Goal: Task Accomplishment & Management: Use online tool/utility

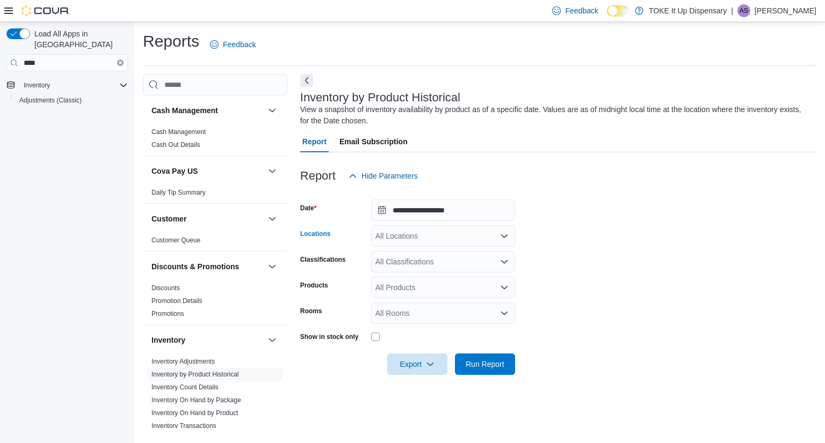
click at [484, 239] on div "All Locations" at bounding box center [443, 235] width 144 height 21
click at [475, 267] on div "[STREET_ADDRESS]" at bounding box center [442, 270] width 131 height 11
click at [463, 265] on div "All Classifications" at bounding box center [443, 261] width 144 height 21
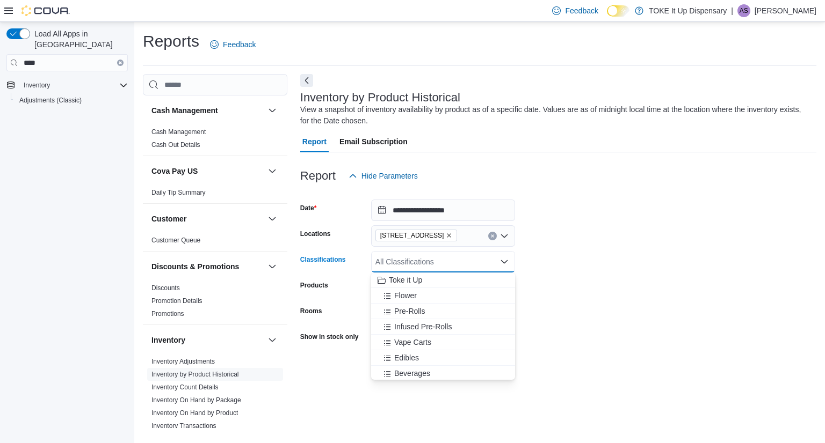
click at [462, 238] on div "[STREET_ADDRESS]" at bounding box center [443, 235] width 144 height 21
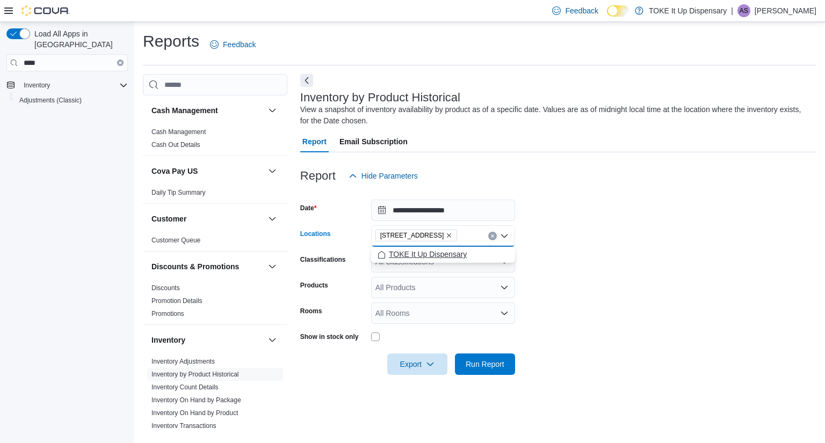
click at [461, 260] on button "TOKE It Up Dispensary" at bounding box center [443, 255] width 144 height 16
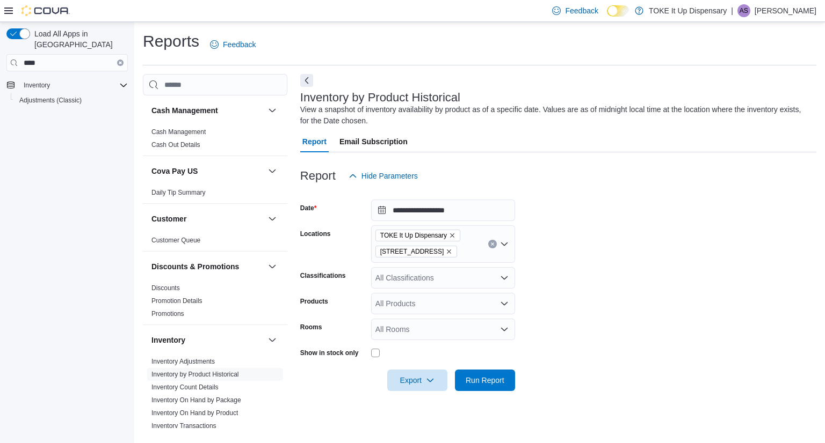
click at [625, 279] on form "**********" at bounding box center [558, 289] width 516 height 205
click at [490, 303] on div "All Products" at bounding box center [443, 303] width 144 height 21
click at [472, 284] on div "All Classifications" at bounding box center [443, 277] width 144 height 21
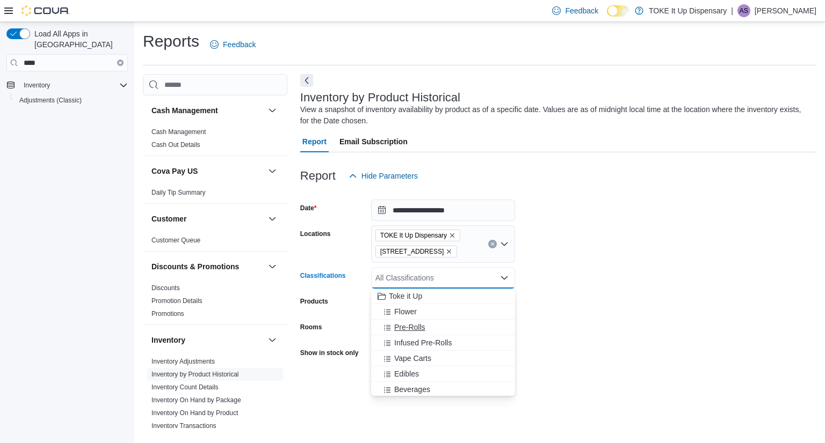
click at [443, 329] on div "Pre-Rolls" at bounding box center [442, 327] width 131 height 11
click at [425, 309] on div "Flower" at bounding box center [442, 312] width 131 height 11
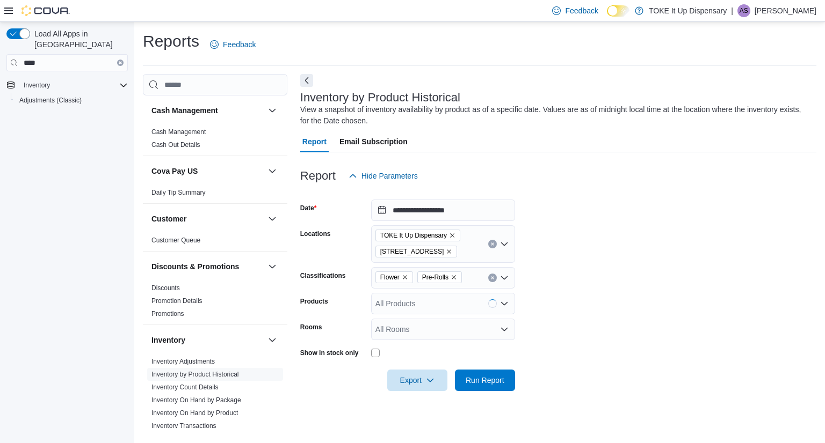
click at [647, 269] on form "**********" at bounding box center [558, 289] width 516 height 205
click at [472, 305] on div "All Products" at bounding box center [443, 303] width 144 height 21
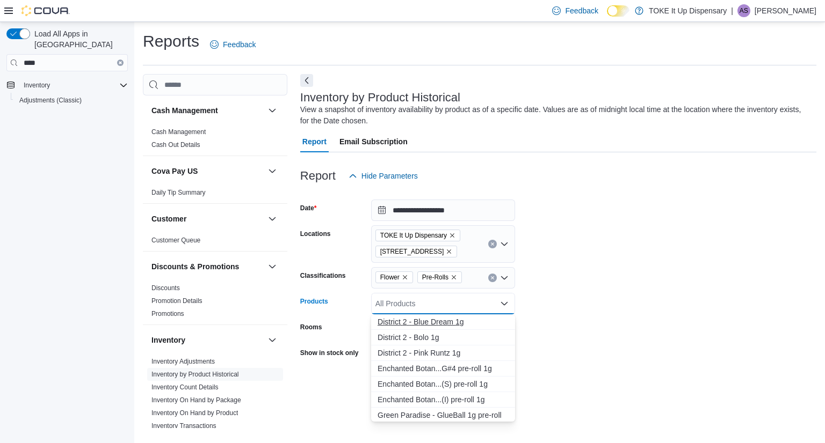
click at [455, 321] on div "D i s t r i c t 2 - B [PERSON_NAME] 1 g" at bounding box center [442, 322] width 131 height 11
click at [455, 321] on div "D i s t r i c t 2 - B o l o 1 g" at bounding box center [432, 322] width 111 height 11
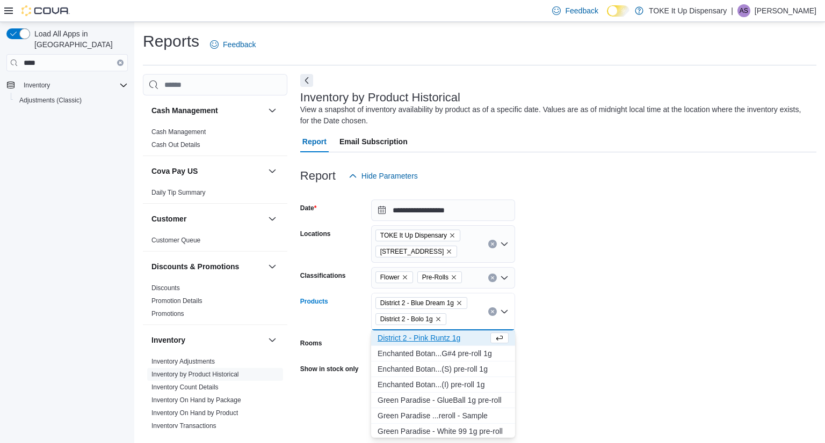
click at [460, 341] on div "D i s t r i c t 2 - P i n k R u n t z 1 g" at bounding box center [432, 338] width 111 height 11
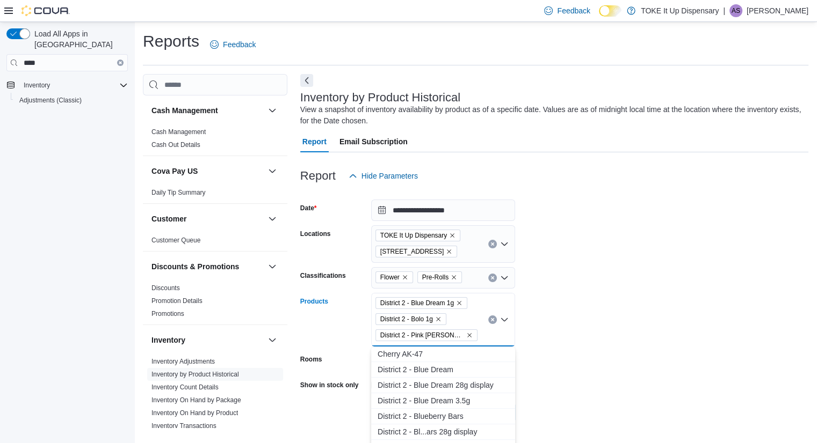
scroll to position [695, 0]
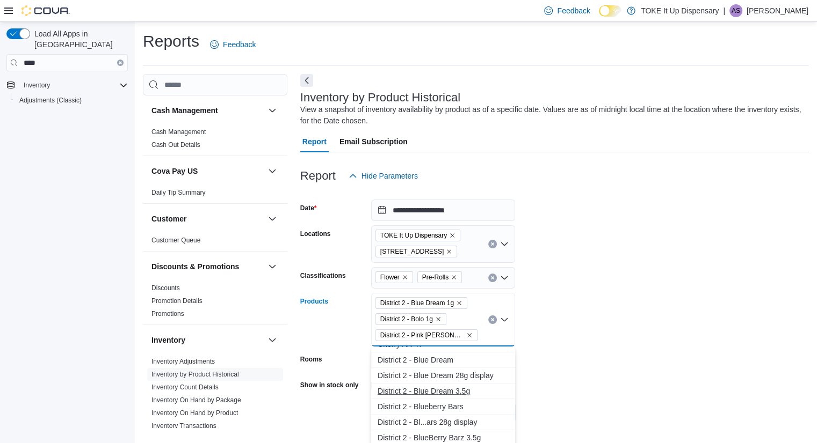
click at [476, 391] on div "D i s t r i c t 2 - B [PERSON_NAME] 3 . 5 g" at bounding box center [442, 391] width 131 height 11
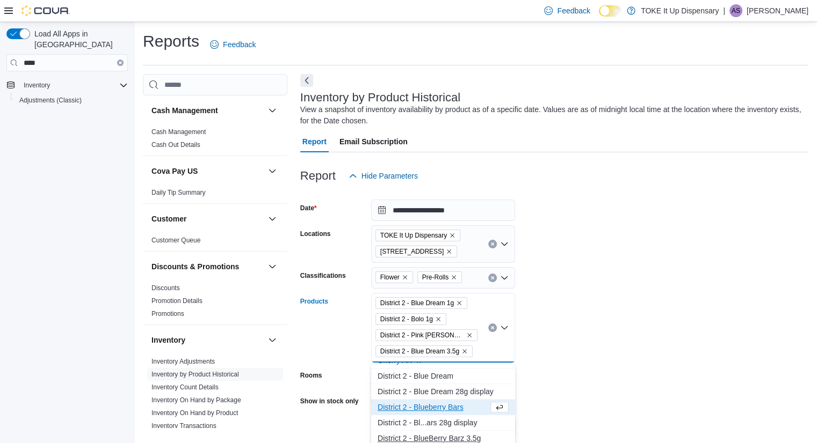
click at [474, 441] on div "D i s t r i c t 2 - B [PERSON_NAME] B a r z 3 . 5 g" at bounding box center [442, 438] width 131 height 11
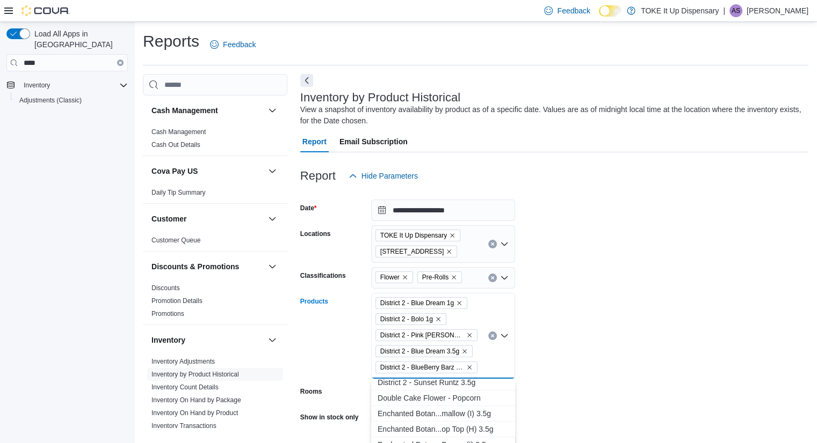
scroll to position [797, 0]
click at [486, 384] on div "D i s t r i c t 2 - L [PERSON_NAME] G e l a t o 3 . 5 g" at bounding box center [442, 383] width 131 height 11
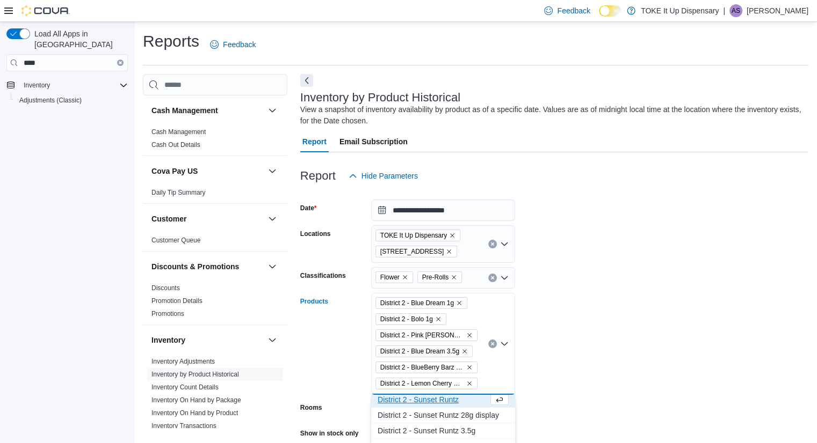
scroll to position [794, 0]
click at [476, 433] on div "D i s t r i c t 2 - S u n s e t R u n t z 3 . 5 g" at bounding box center [442, 433] width 131 height 11
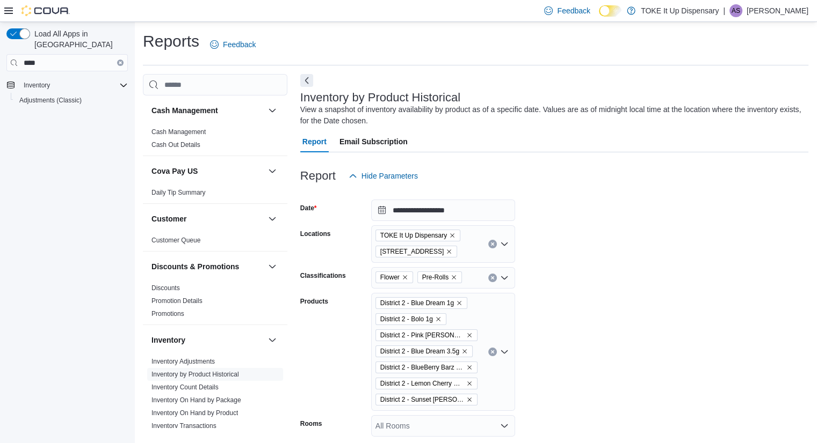
click at [600, 336] on form "**********" at bounding box center [554, 337] width 508 height 301
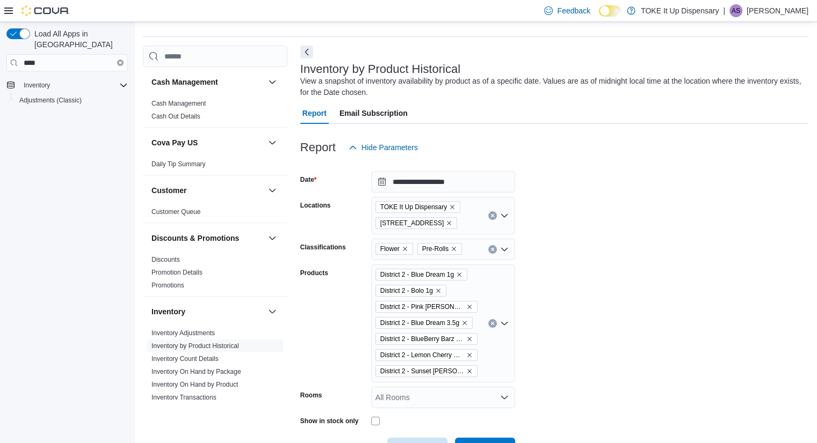
scroll to position [67, 0]
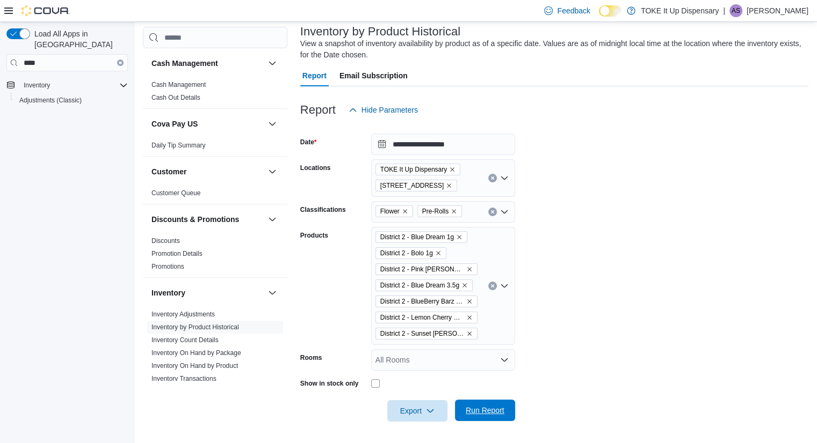
click at [492, 407] on span "Run Report" at bounding box center [484, 410] width 39 height 11
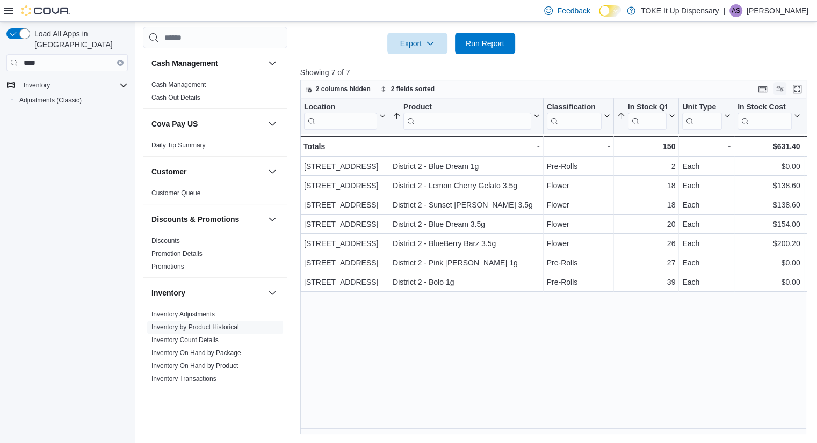
click at [784, 91] on button "Display options" at bounding box center [779, 88] width 13 height 13
click at [642, 65] on div at bounding box center [555, 60] width 511 height 13
click at [119, 62] on icon "Clear input" at bounding box center [120, 63] width 2 height 2
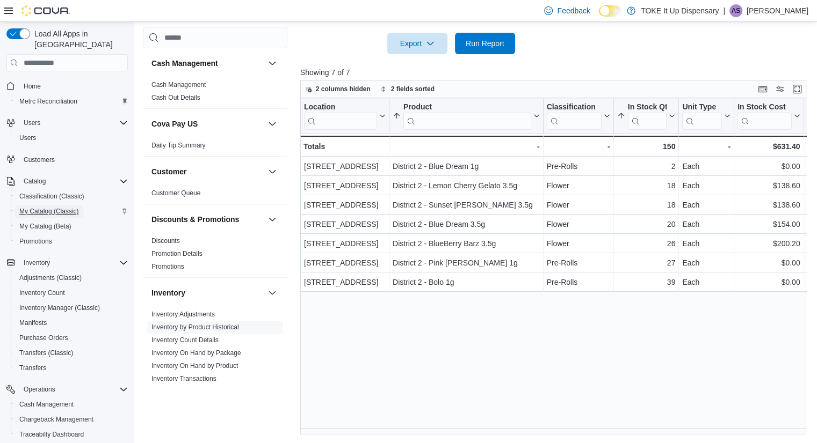
click at [65, 207] on span "My Catalog (Classic)" at bounding box center [49, 211] width 60 height 9
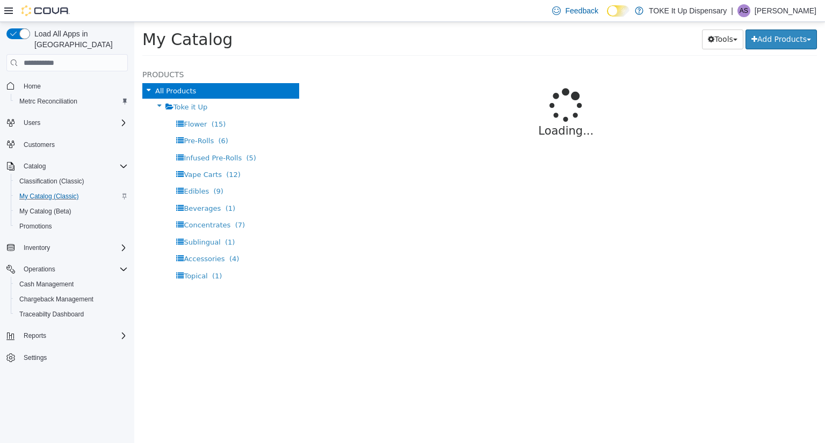
select select "**********"
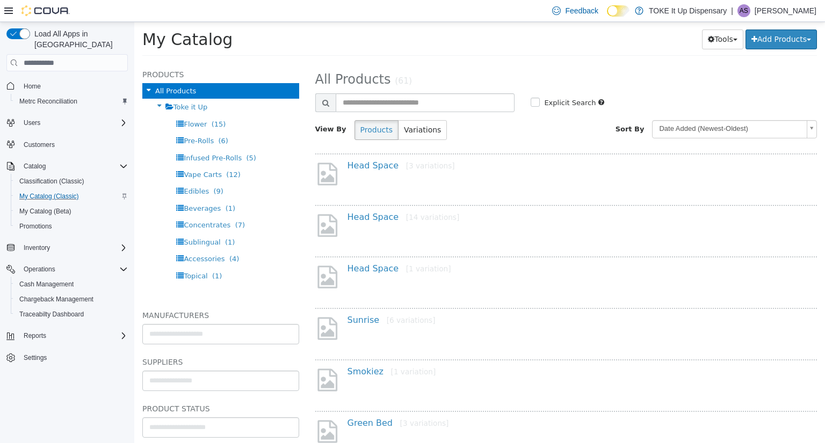
click at [369, 113] on div at bounding box center [566, 113] width 502 height 2
click at [382, 101] on input "text" at bounding box center [425, 102] width 179 height 19
type input "**********"
select select "**********"
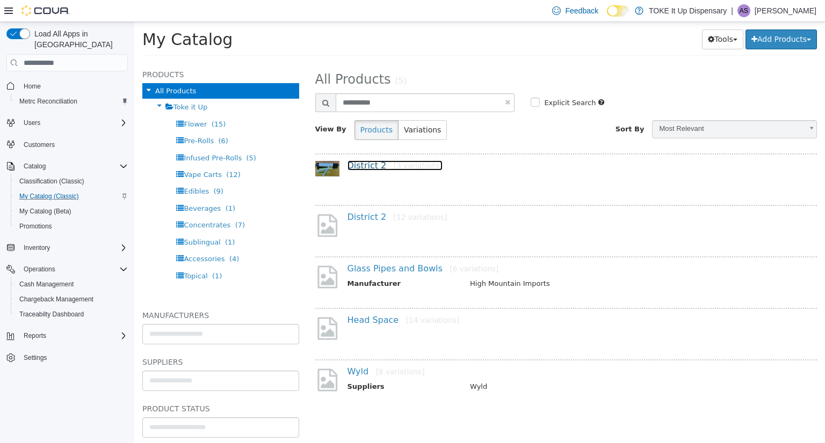
click at [362, 161] on link "District 2 [3 variations]" at bounding box center [394, 166] width 95 height 10
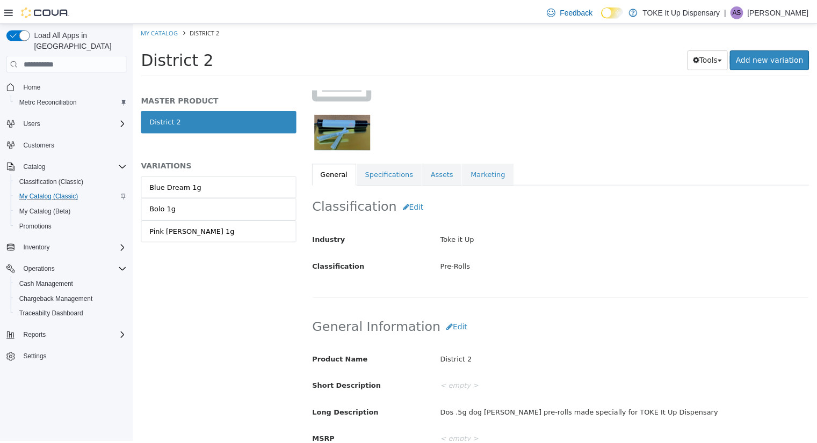
scroll to position [83, 0]
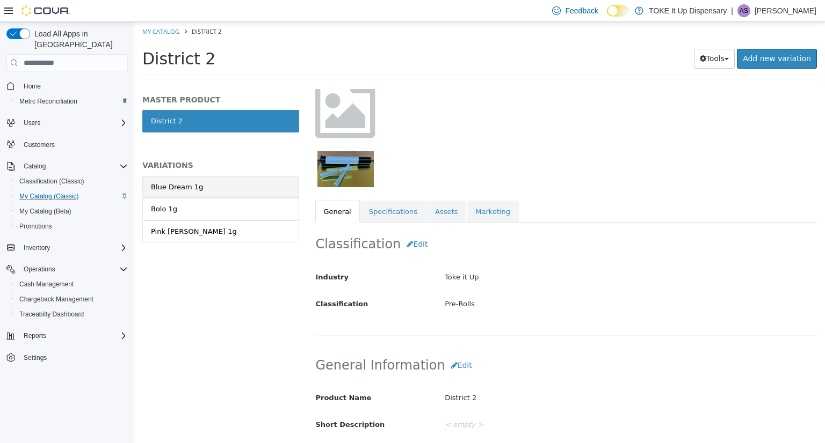
click at [241, 189] on link "Blue Dream 1g" at bounding box center [220, 187] width 157 height 23
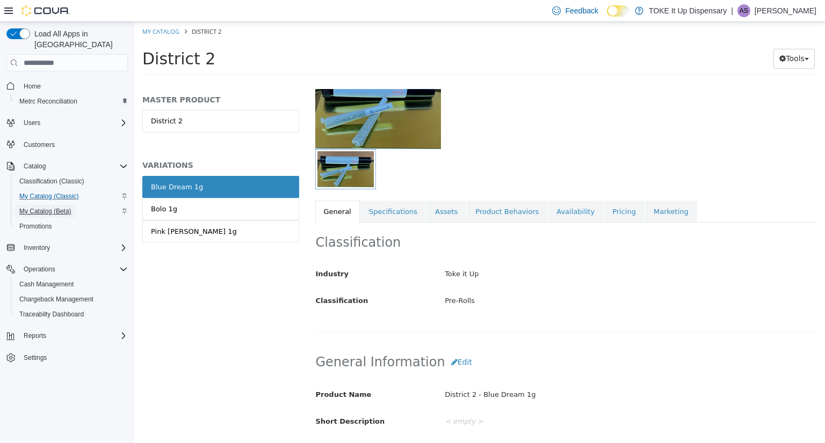
click at [61, 207] on span "My Catalog (Beta)" at bounding box center [45, 211] width 52 height 9
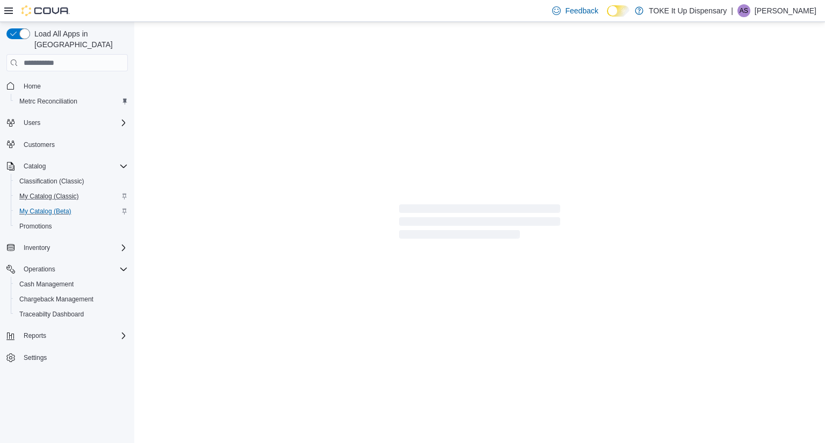
select select "**********"
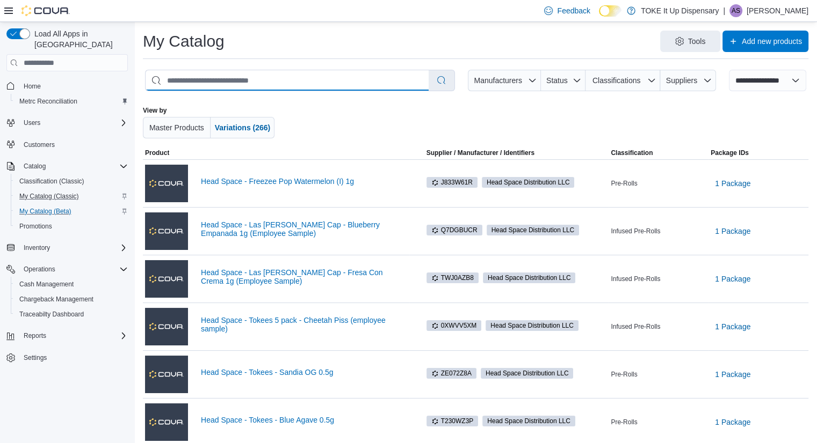
click at [326, 80] on input "search" at bounding box center [286, 80] width 283 height 20
type input "********"
select select "*********"
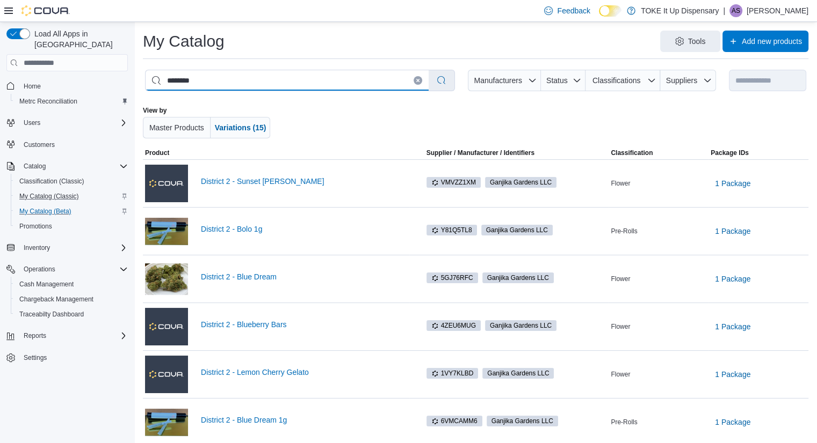
type input "********"
click at [43, 54] on input "search" at bounding box center [66, 62] width 121 height 17
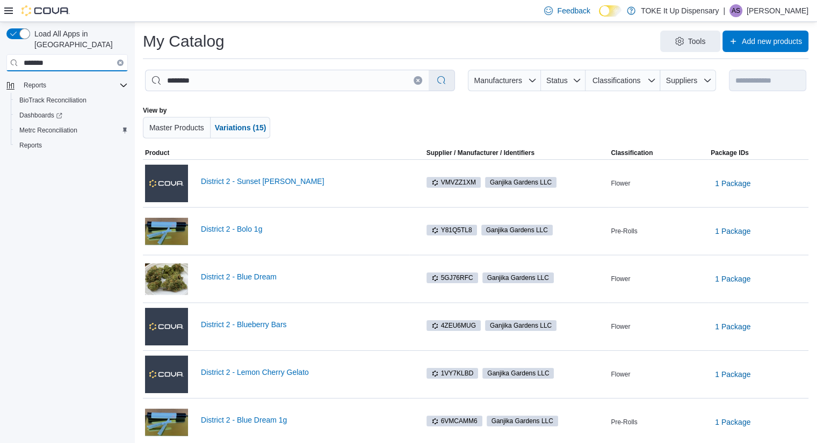
type input "*******"
click at [32, 111] on span "Dashboards" at bounding box center [40, 115] width 43 height 9
click at [119, 61] on icon "Clear input" at bounding box center [120, 62] width 3 height 3
type input "*****"
click at [78, 79] on div "Catalog" at bounding box center [73, 85] width 108 height 13
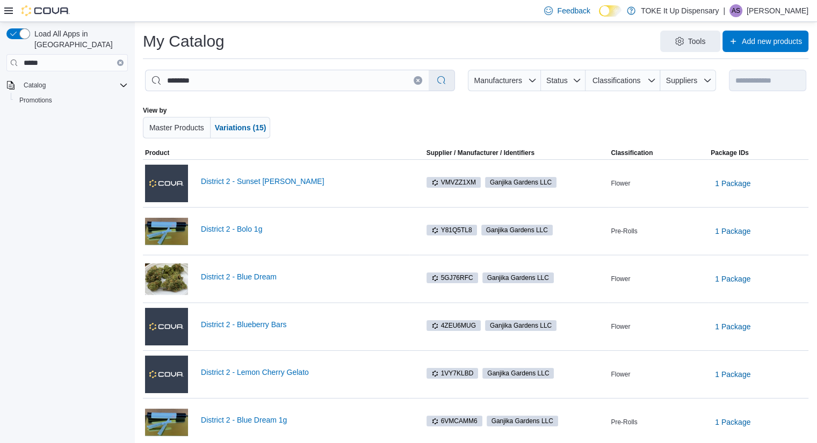
click at [119, 60] on button "Clear input" at bounding box center [120, 63] width 6 height 6
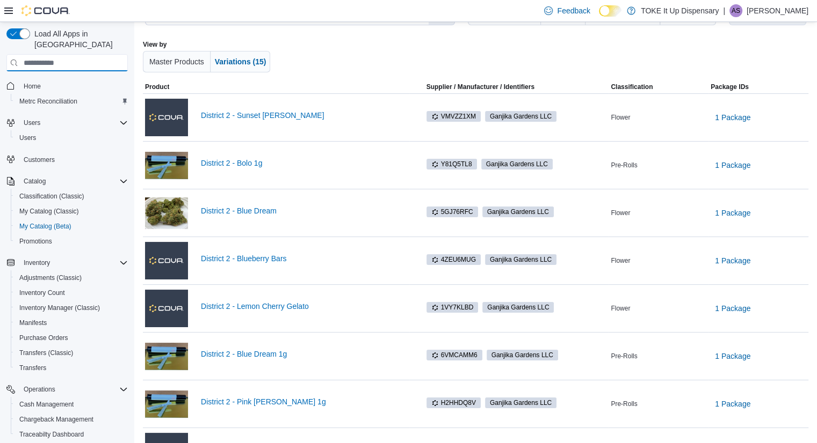
scroll to position [56, 0]
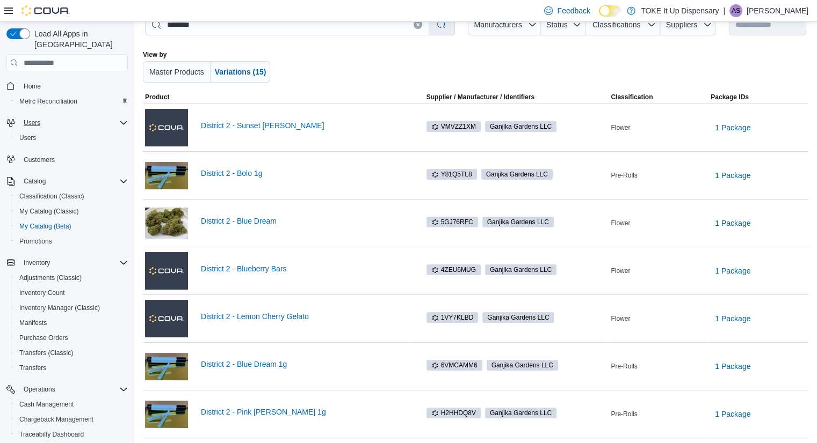
click at [124, 119] on icon "Complex example" at bounding box center [123, 123] width 9 height 9
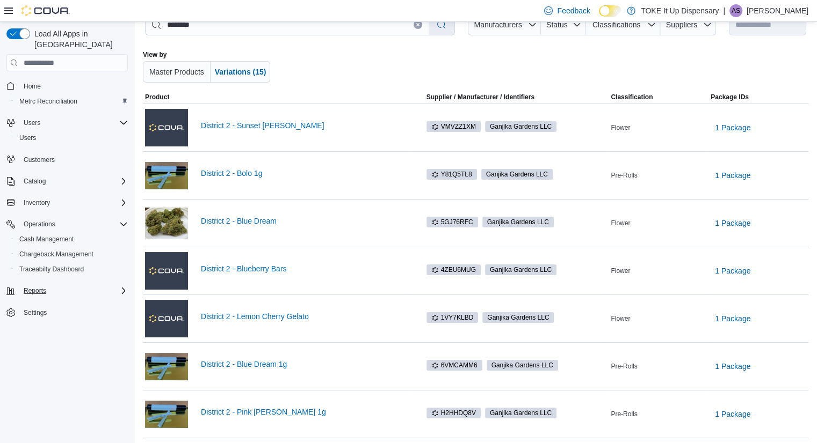
click at [62, 285] on div "Reports" at bounding box center [73, 291] width 108 height 13
click at [34, 309] on span "Settings" at bounding box center [35, 313] width 23 height 9
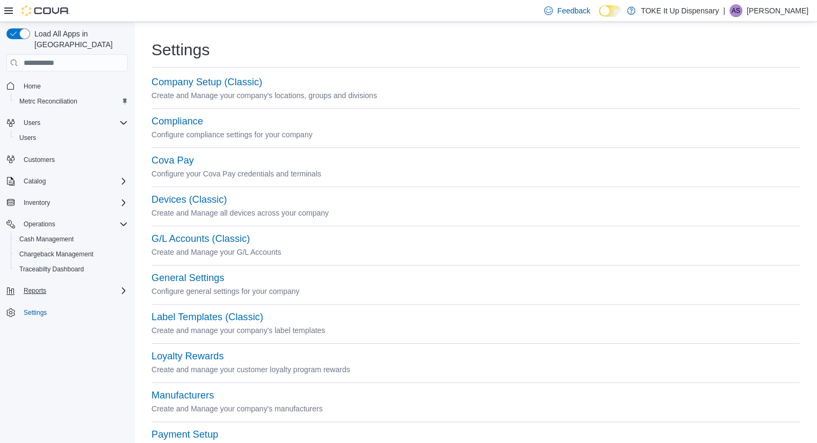
click at [96, 285] on div "Reports" at bounding box center [73, 291] width 108 height 13
click at [87, 300] on link "BioTrack Reconciliation" at bounding box center [53, 306] width 76 height 13
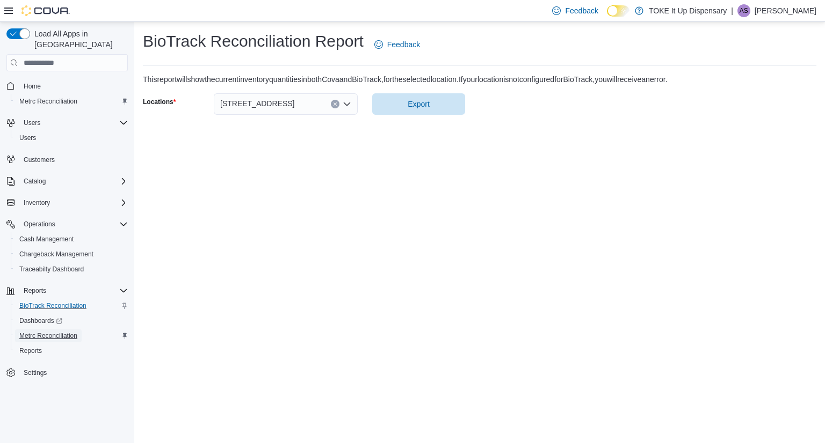
click at [59, 332] on span "Metrc Reconciliation" at bounding box center [48, 336] width 58 height 9
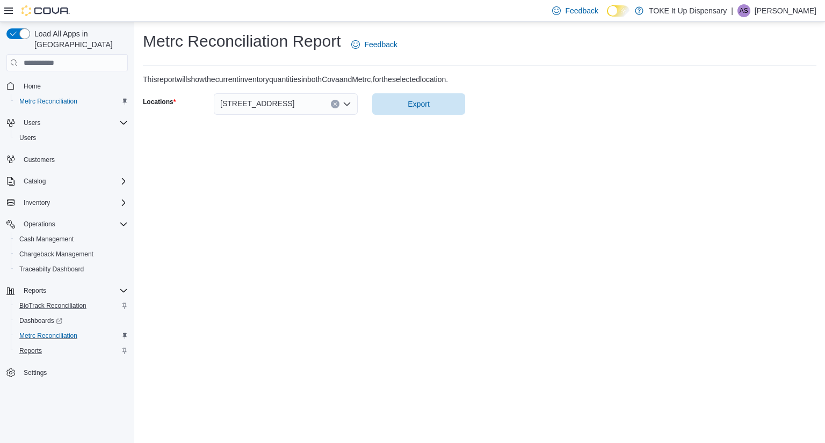
click at [52, 345] on div "Reports" at bounding box center [71, 351] width 113 height 13
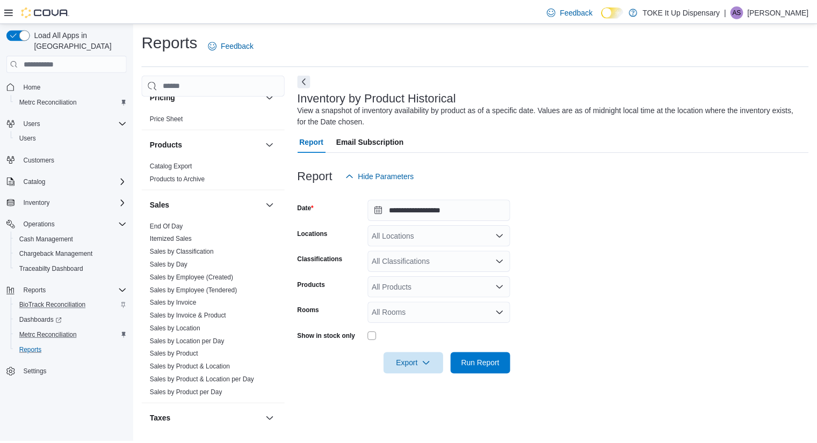
scroll to position [577, 0]
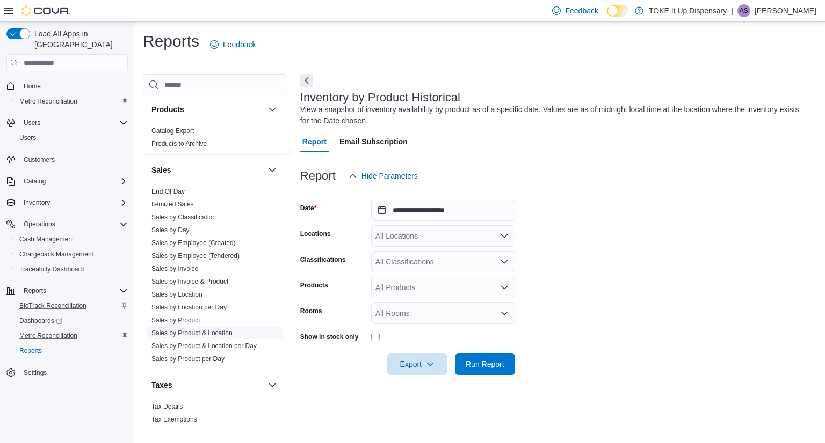
click at [206, 337] on span "Sales by Product & Location" at bounding box center [215, 333] width 136 height 13
click at [210, 333] on link "Sales by Product & Location" at bounding box center [191, 334] width 81 height 8
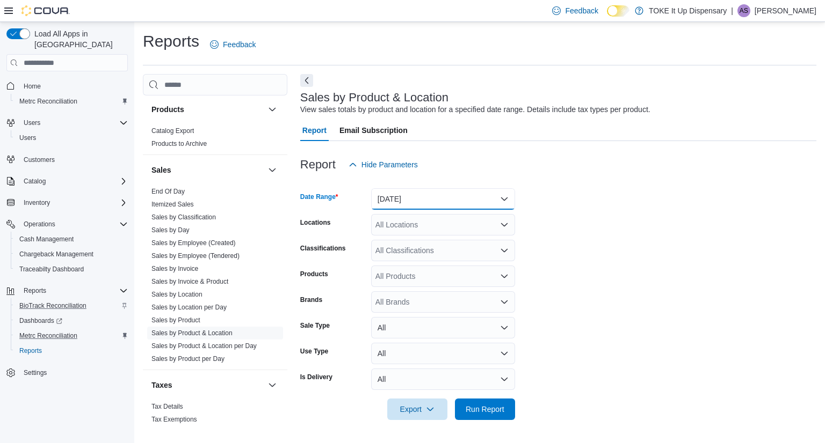
click at [429, 201] on button "[DATE]" at bounding box center [443, 198] width 144 height 21
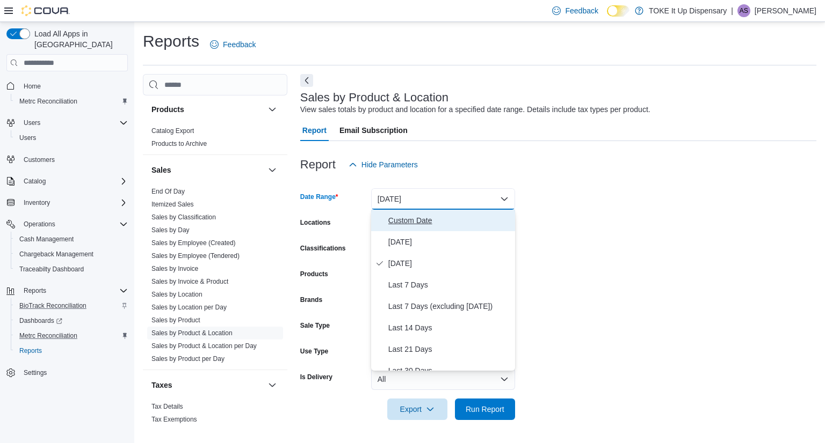
click at [413, 227] on span "Custom Date" at bounding box center [449, 220] width 122 height 13
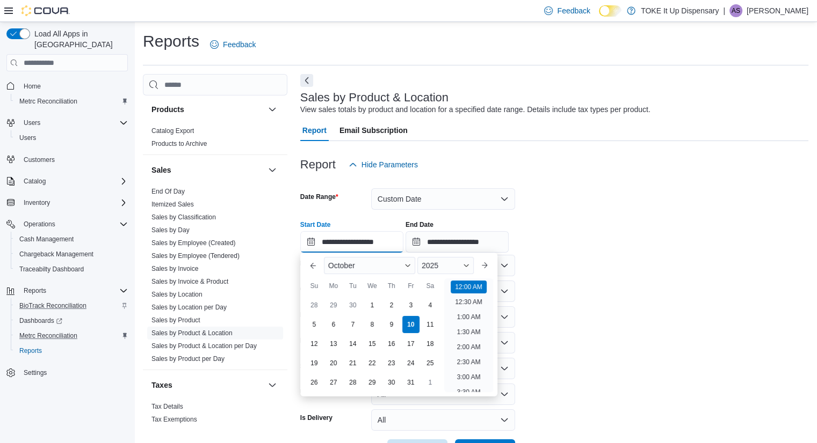
click at [378, 247] on input "**********" at bounding box center [351, 241] width 103 height 21
click at [315, 272] on button "Previous Month" at bounding box center [312, 265] width 17 height 17
type input "**********"
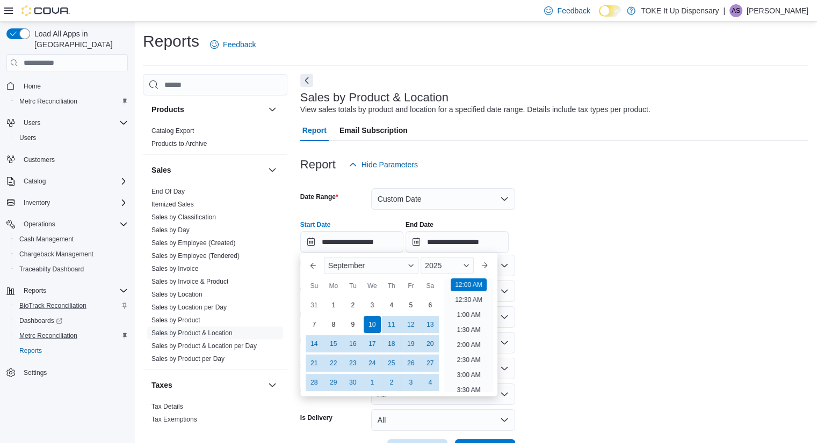
click at [595, 256] on form "**********" at bounding box center [554, 319] width 508 height 286
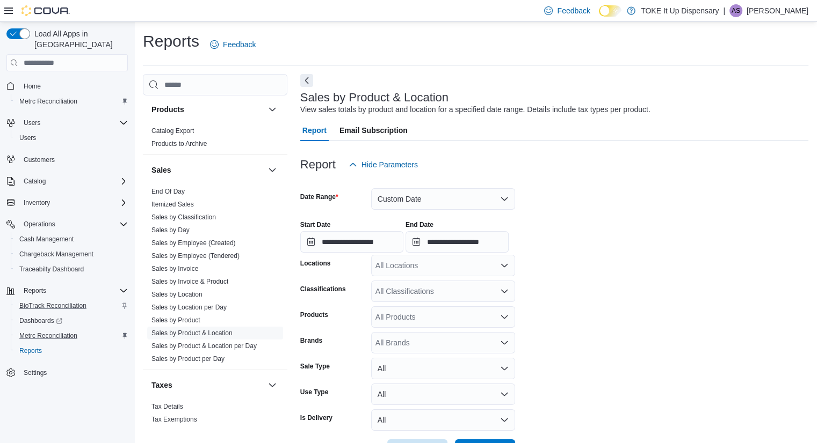
click at [441, 271] on div "All Locations" at bounding box center [443, 265] width 144 height 21
click at [441, 289] on button "TOKE It Up Dispensary" at bounding box center [443, 284] width 144 height 16
click at [575, 301] on form "**********" at bounding box center [554, 319] width 508 height 286
click at [483, 295] on div "All Classifications" at bounding box center [443, 291] width 144 height 21
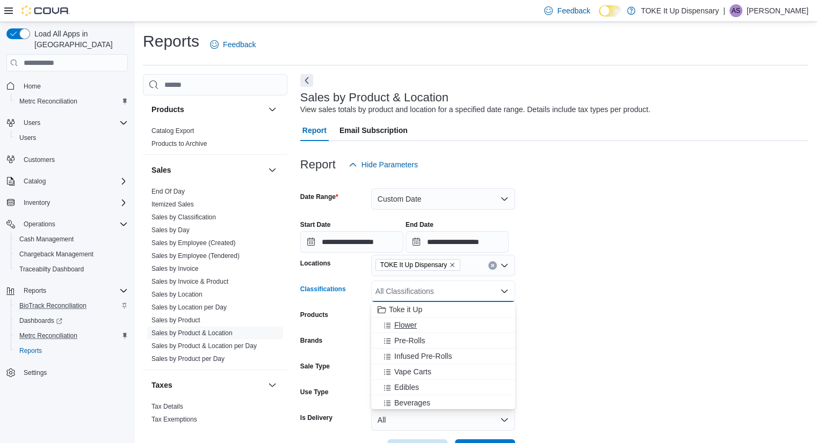
click at [450, 324] on div "Flower" at bounding box center [442, 325] width 131 height 11
click at [447, 325] on div "Pre-Rolls" at bounding box center [432, 325] width 111 height 11
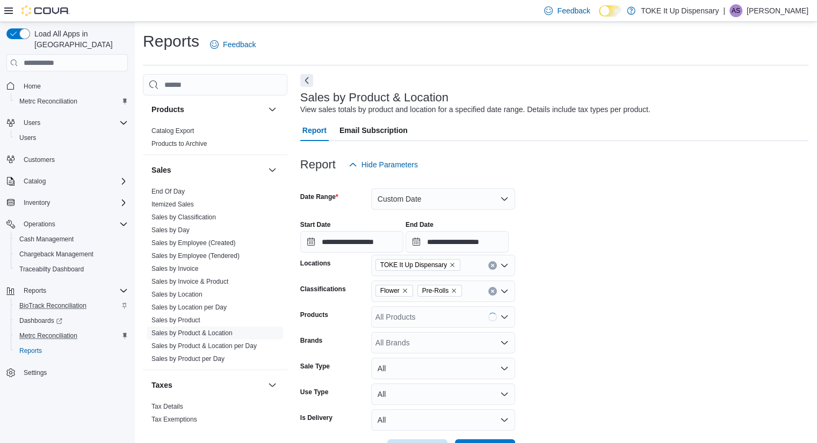
click at [542, 314] on form "**********" at bounding box center [554, 319] width 508 height 286
click at [451, 345] on div "All Brands" at bounding box center [443, 342] width 144 height 21
type input "*"
click at [445, 316] on div "All Products" at bounding box center [443, 317] width 144 height 21
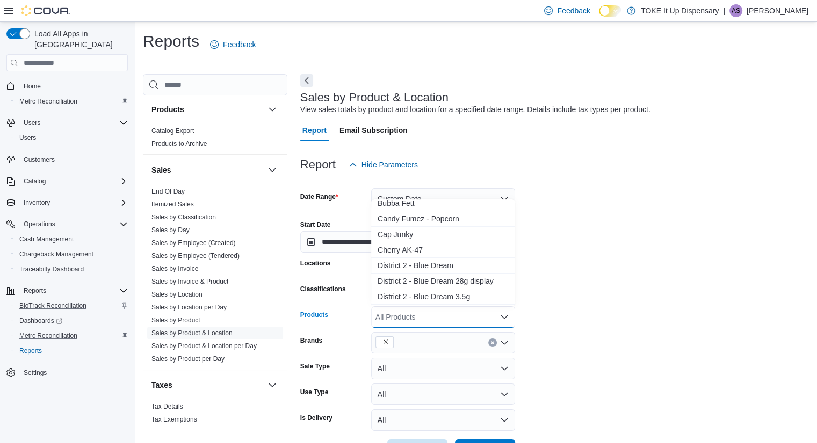
scroll to position [116, 0]
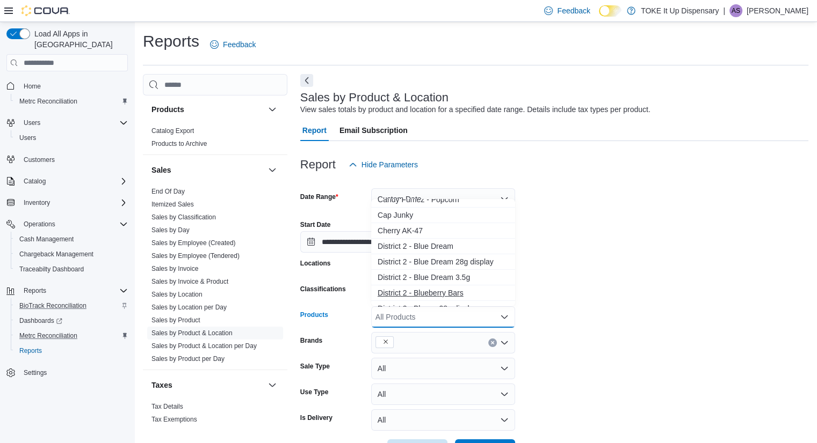
click at [472, 286] on button "D i s t r i c t 2 - B l u e b e r r y B a r s" at bounding box center [443, 294] width 144 height 16
click at [459, 317] on icon "Remove District 2 - Blueberry Bars from selection in this group" at bounding box center [459, 317] width 4 height 4
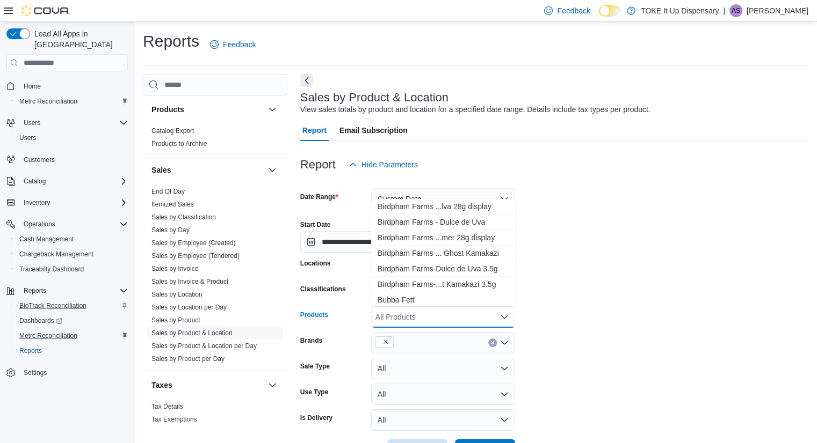
scroll to position [97, 0]
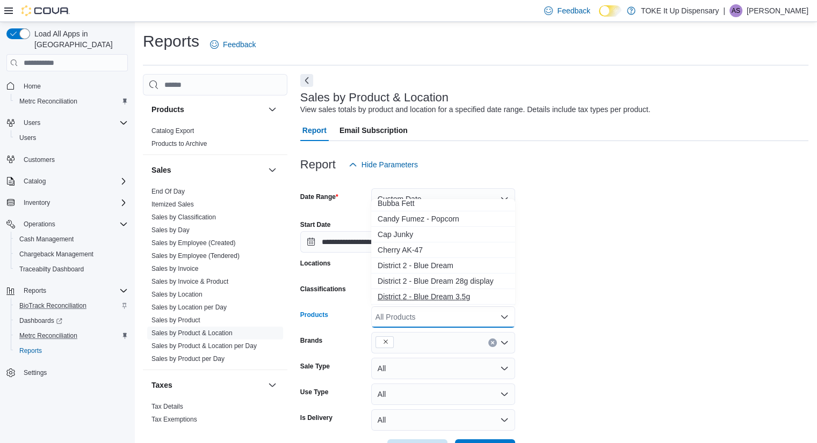
click at [469, 295] on div "D i s t r i c t 2 - B [PERSON_NAME] 3 . 5 g" at bounding box center [442, 297] width 131 height 11
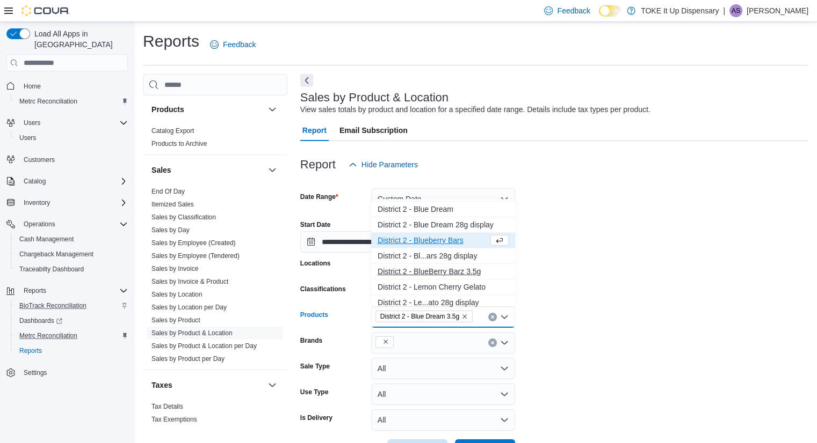
click at [477, 274] on div "D i s t r i c t 2 - B [PERSON_NAME] B a r z 3 . 5 g" at bounding box center [442, 271] width 131 height 11
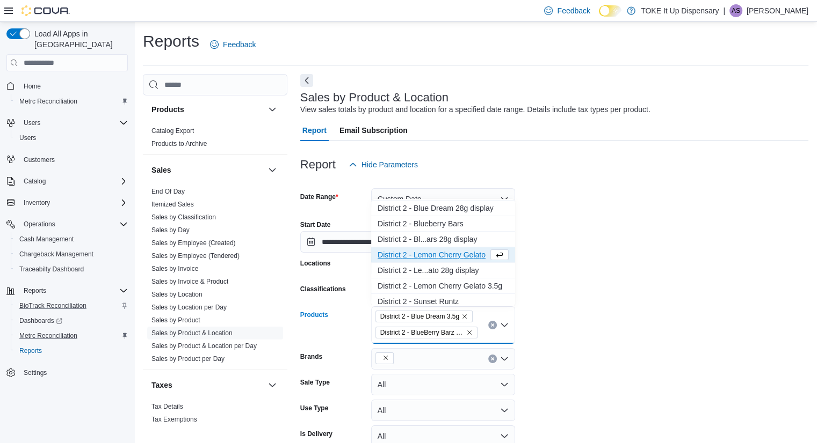
scroll to position [180, 0]
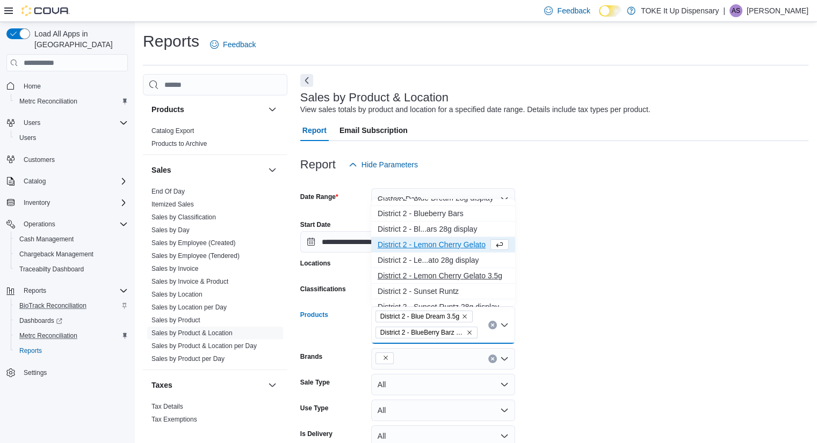
click at [491, 275] on div "D i s t r i c t 2 - L [PERSON_NAME] G e l a t o 3 . 5 g" at bounding box center [442, 276] width 131 height 11
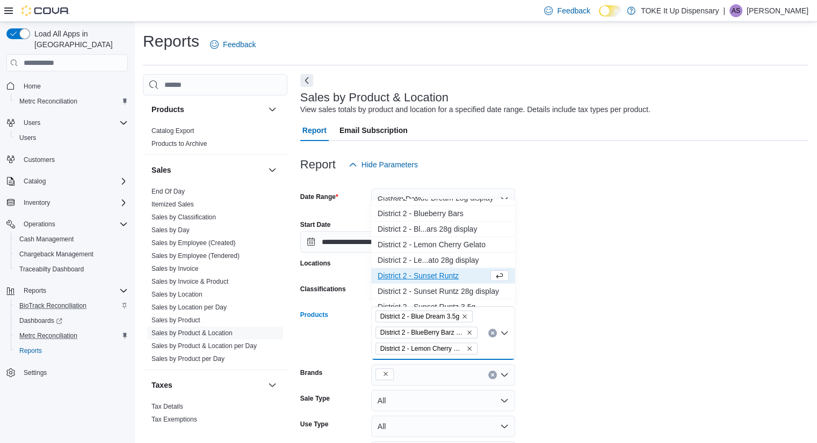
scroll to position [245, 0]
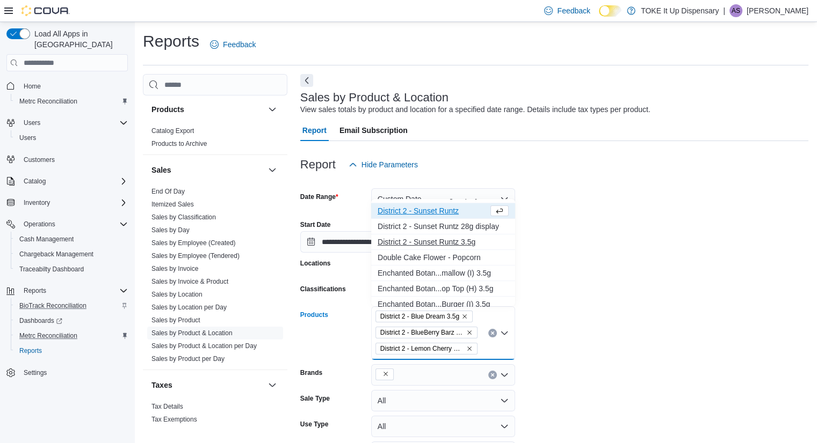
click at [479, 239] on div "D i s t r i c t 2 - S u n s e t R u n t z 3 . 5 g" at bounding box center [442, 242] width 131 height 11
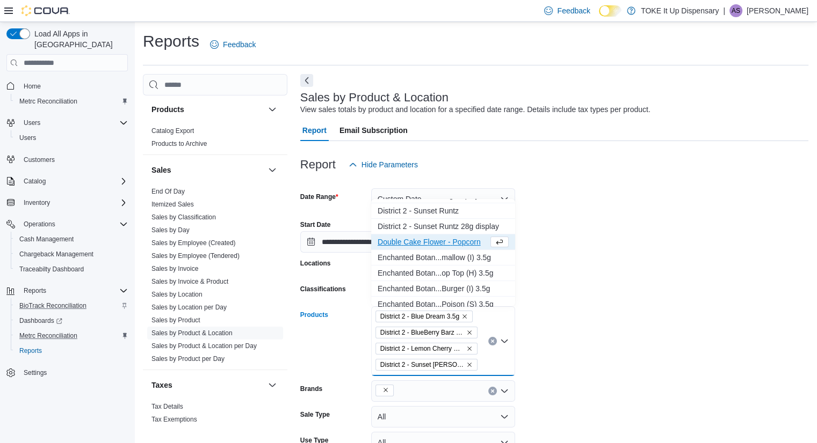
click at [627, 191] on form "**********" at bounding box center [554, 343] width 508 height 334
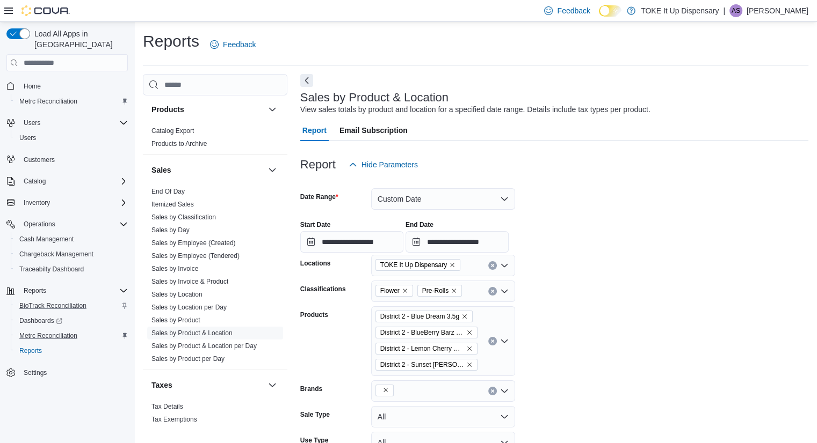
click at [502, 359] on div "District 2 - Blue Dream 3.5g District 2 - BlueBerry Barz 3.5g District 2 - [GEO…" at bounding box center [443, 342] width 144 height 70
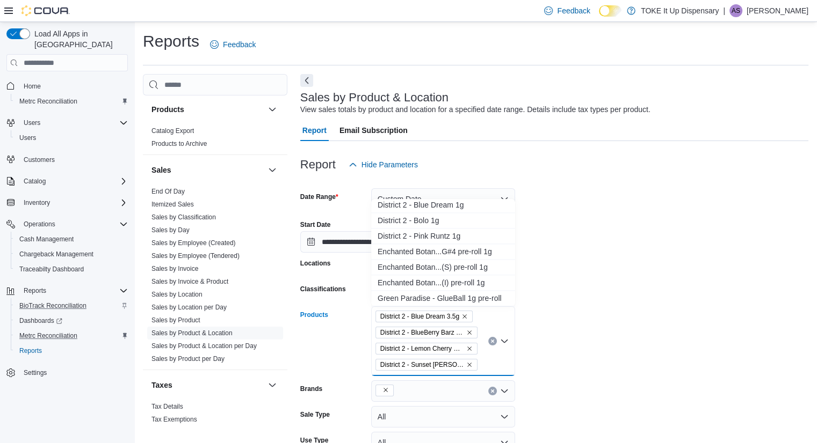
scroll to position [1467, 0]
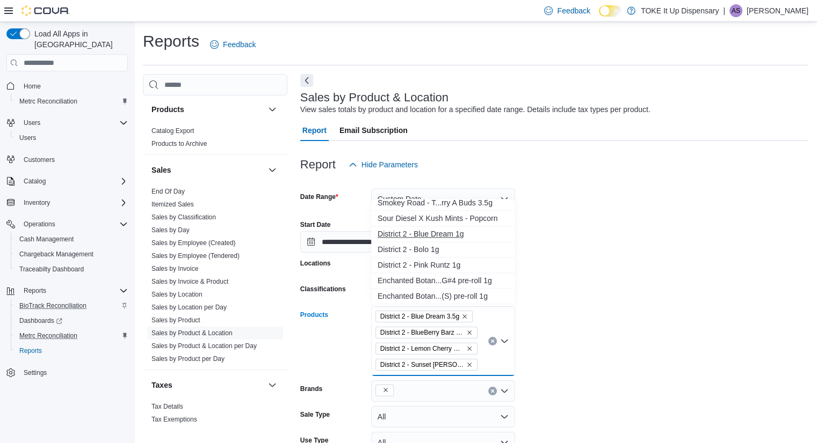
click at [475, 232] on div "D i s t r i c t 2 - B [PERSON_NAME] 1 g" at bounding box center [442, 234] width 131 height 11
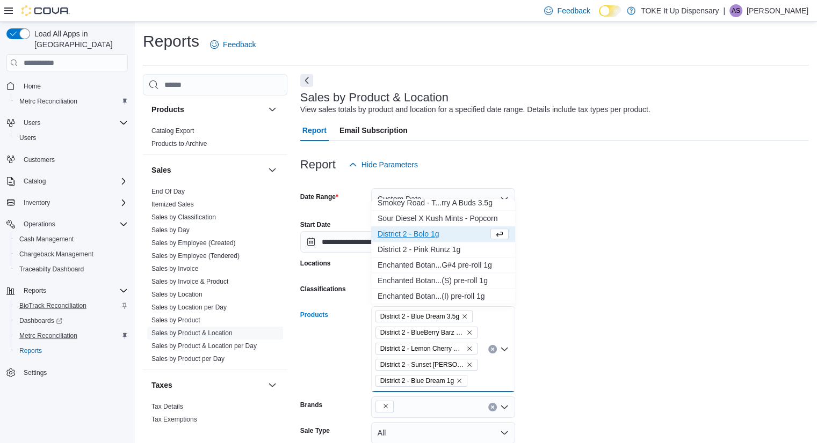
click at [475, 235] on div "D i s t r i c t 2 - B o l o 1 g" at bounding box center [432, 234] width 111 height 11
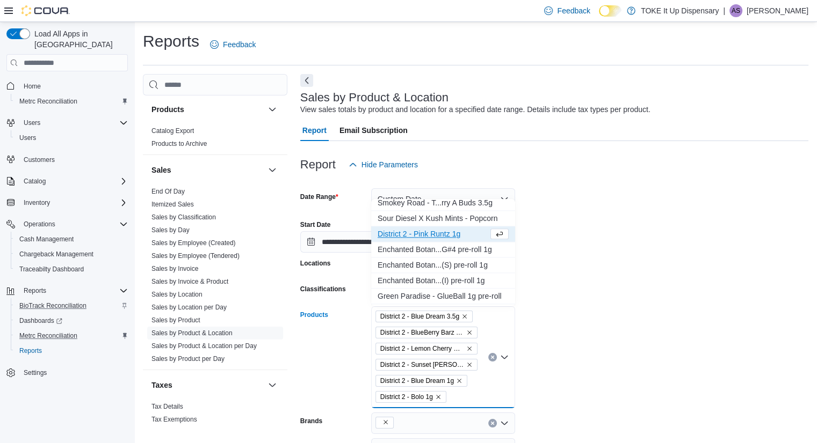
click at [475, 235] on div "D i s t r i c t 2 - P i n k R u n t z 1 g" at bounding box center [432, 234] width 111 height 11
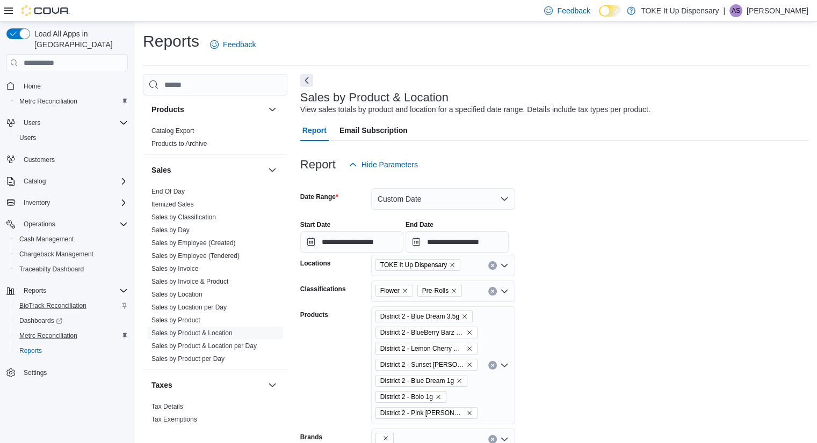
click at [653, 228] on div "**********" at bounding box center [554, 232] width 508 height 41
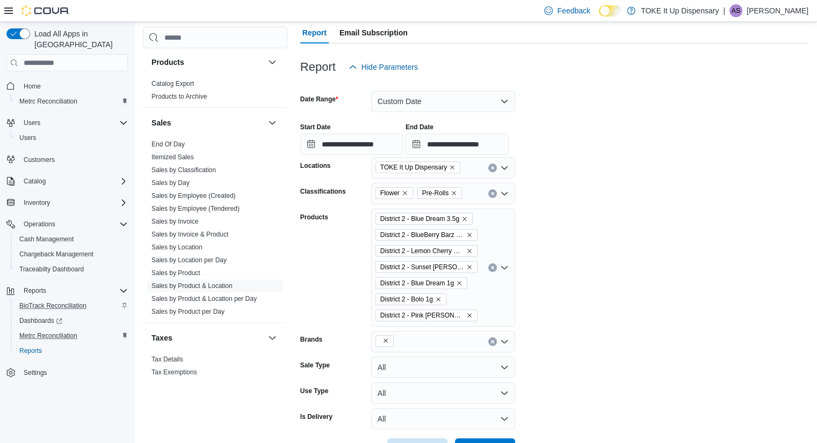
scroll to position [136, 0]
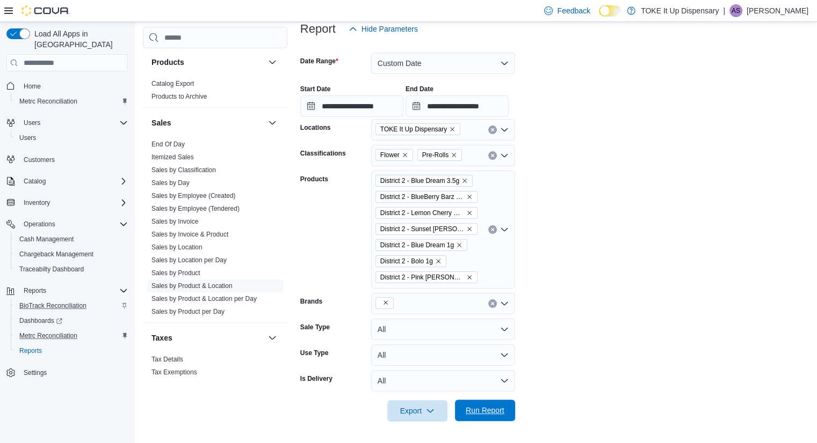
click at [494, 414] on span "Run Report" at bounding box center [484, 410] width 39 height 11
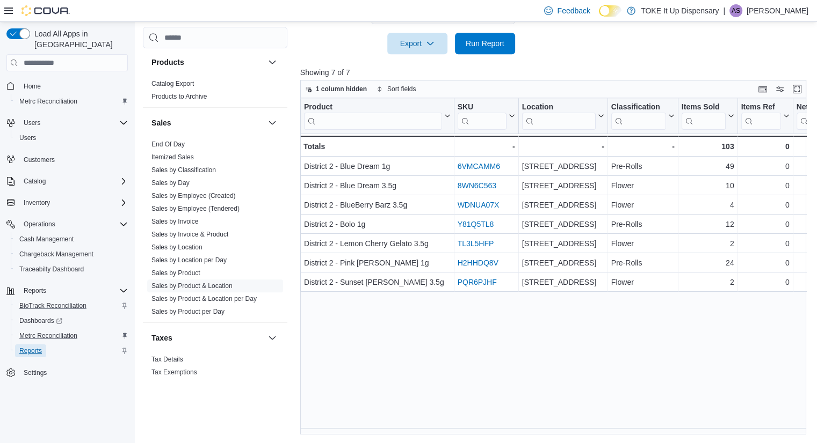
click at [38, 345] on span "Reports" at bounding box center [30, 351] width 23 height 13
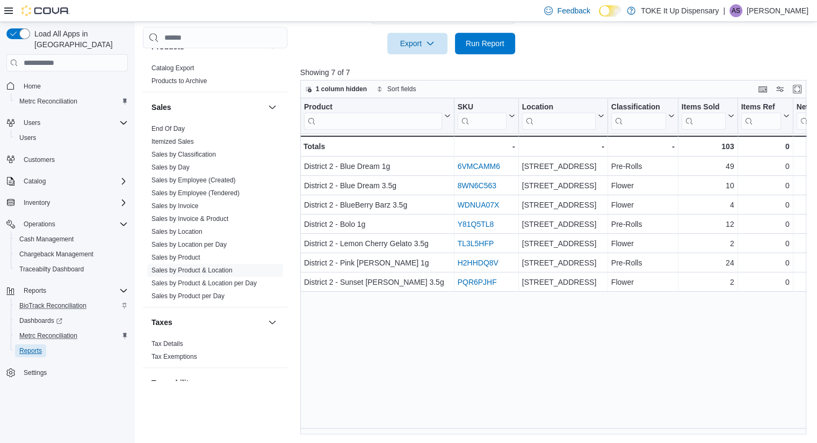
scroll to position [588, 0]
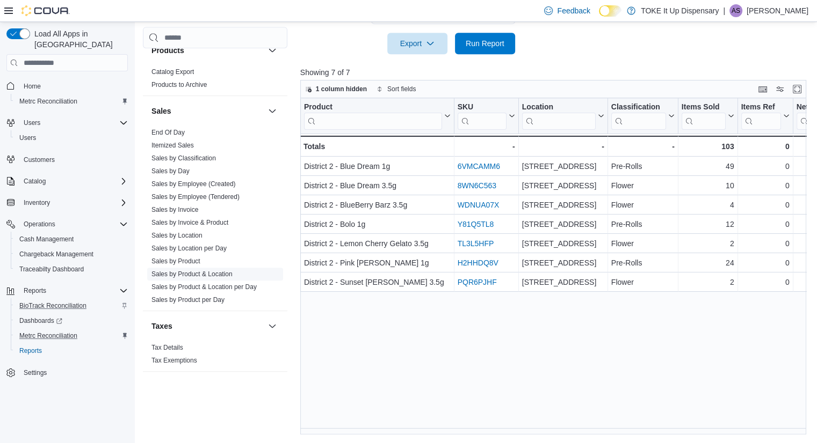
click at [225, 273] on link "Sales by Product & Location" at bounding box center [191, 275] width 81 height 8
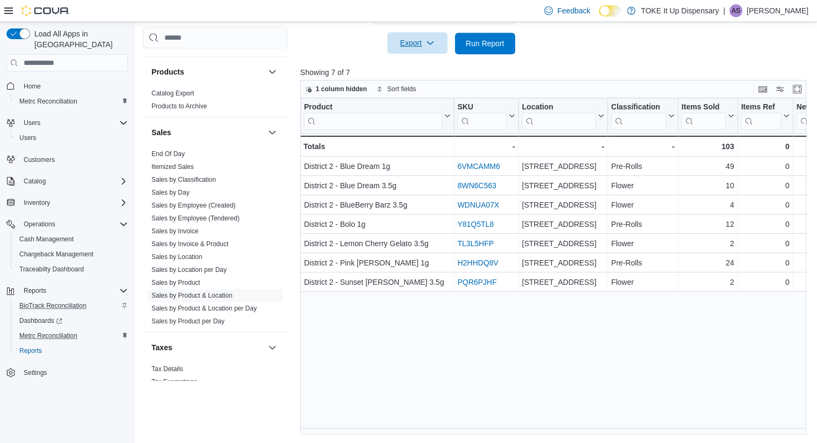
click at [432, 41] on icon "button" at bounding box center [430, 43] width 9 height 9
click at [432, 63] on span "Export to Excel" at bounding box center [419, 65] width 48 height 9
